Goal: Navigation & Orientation: Go to known website

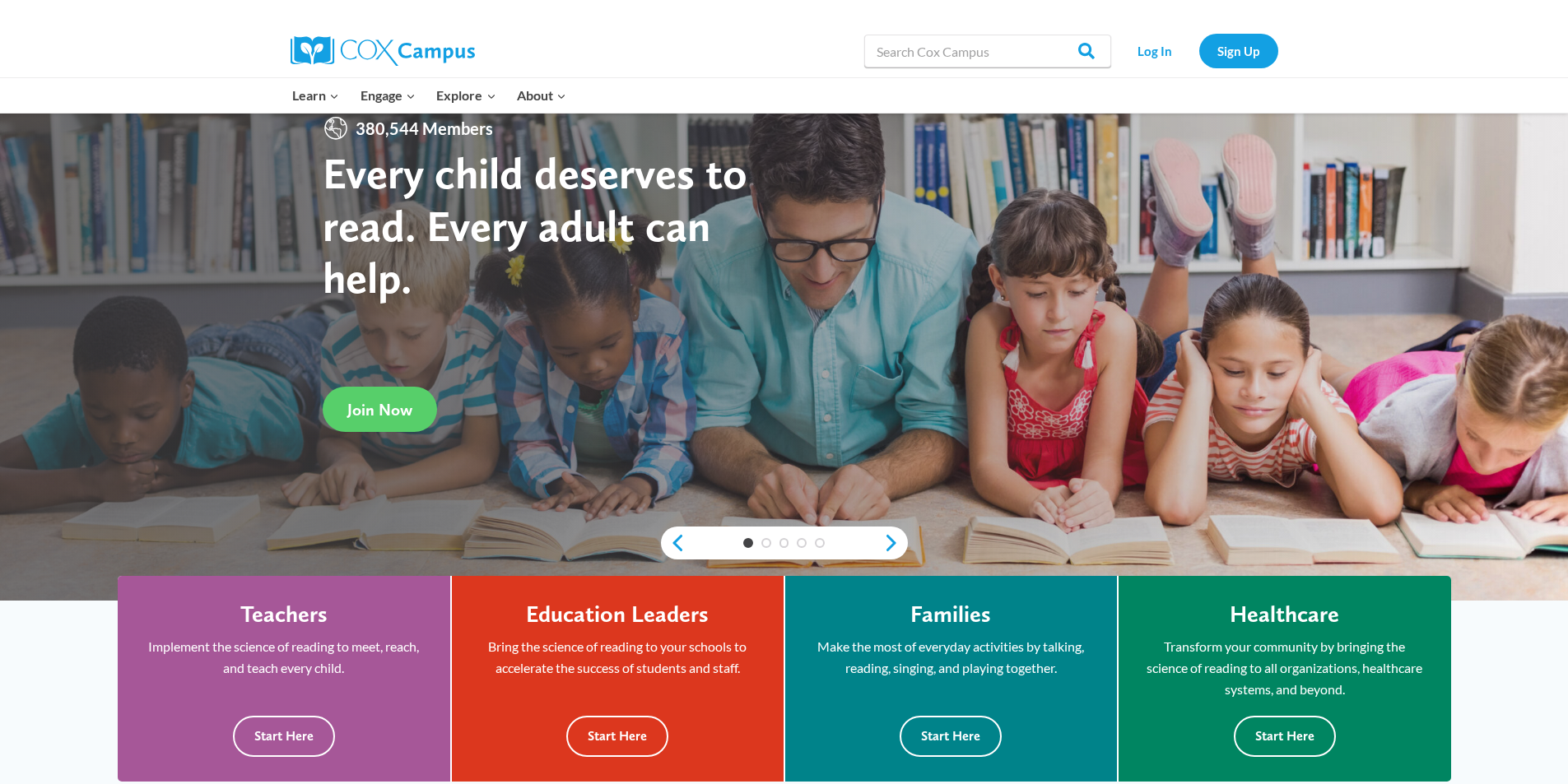
scroll to position [164, 0]
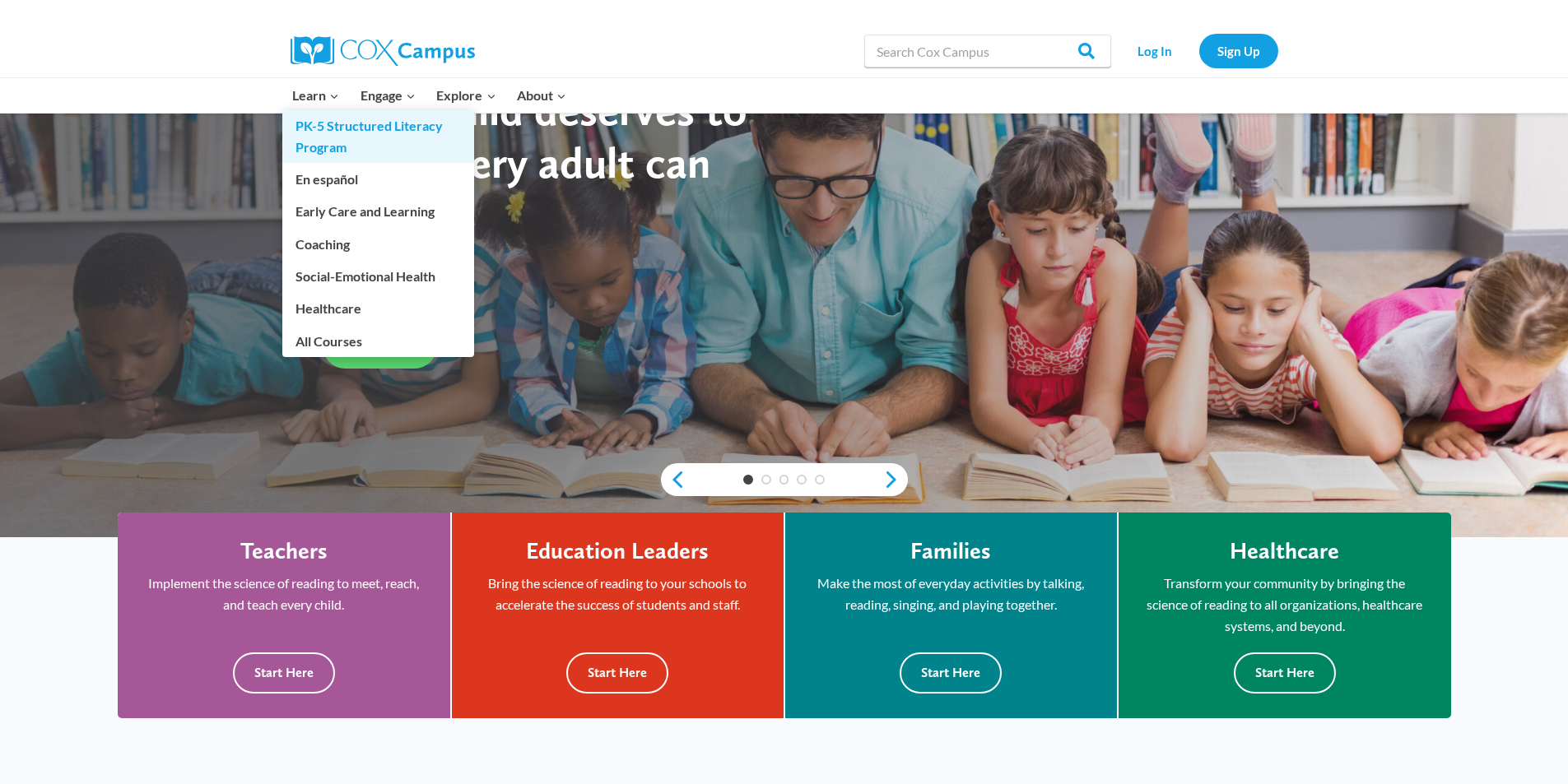
click at [312, 124] on link "PK-5 Structured Literacy Program" at bounding box center [378, 137] width 192 height 53
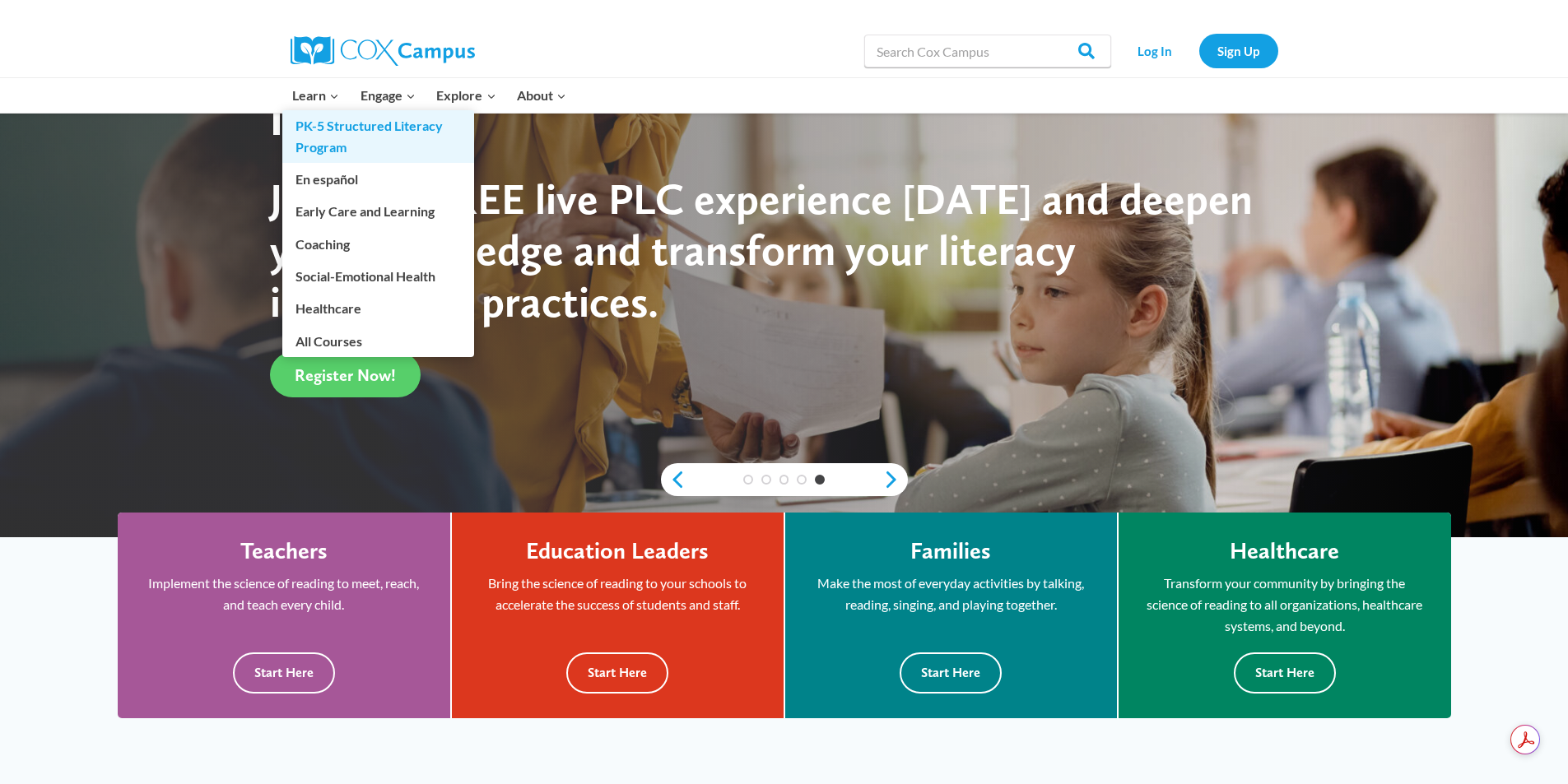
click at [319, 150] on link "PK-5 Structured Literacy Program" at bounding box center [378, 137] width 192 height 53
